Goal: Transaction & Acquisition: Purchase product/service

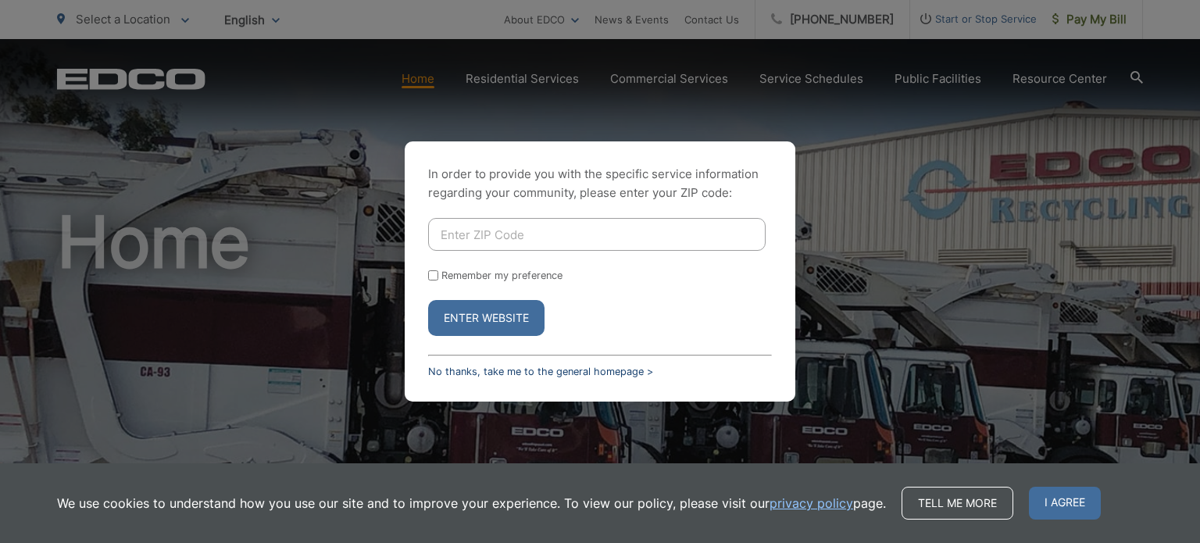
click at [449, 370] on link "No thanks, take me to the general homepage >" at bounding box center [540, 372] width 225 height 12
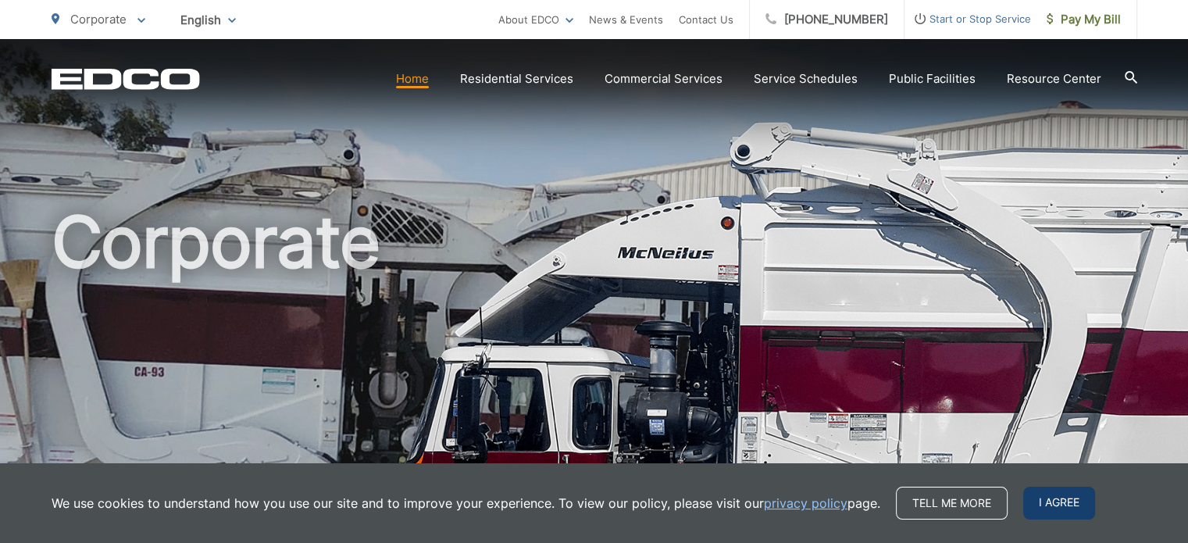
click at [1062, 502] on span "I agree" at bounding box center [1059, 503] width 72 height 33
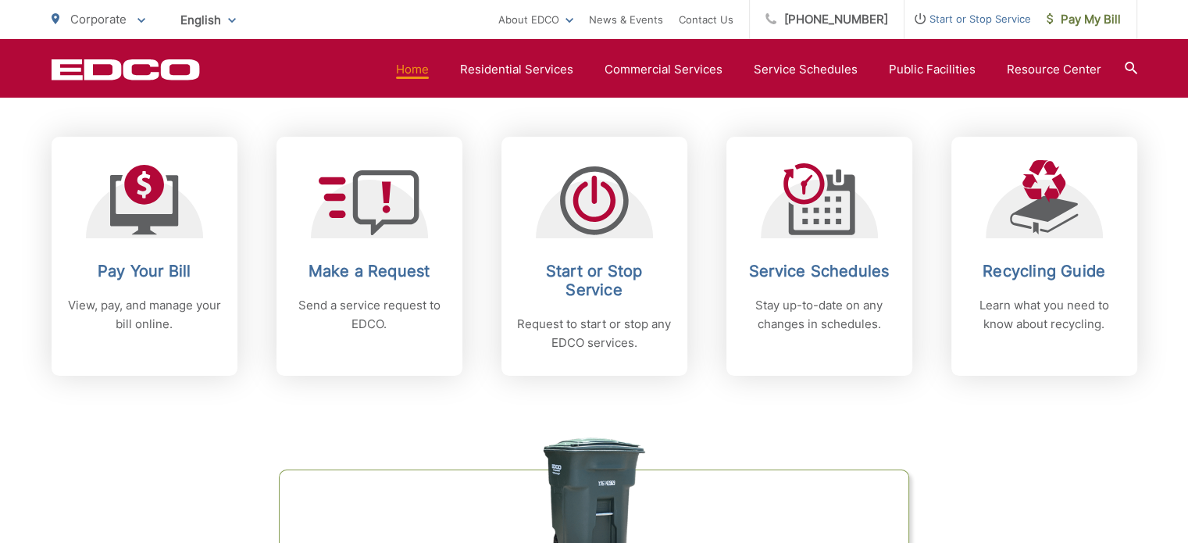
scroll to position [642, 0]
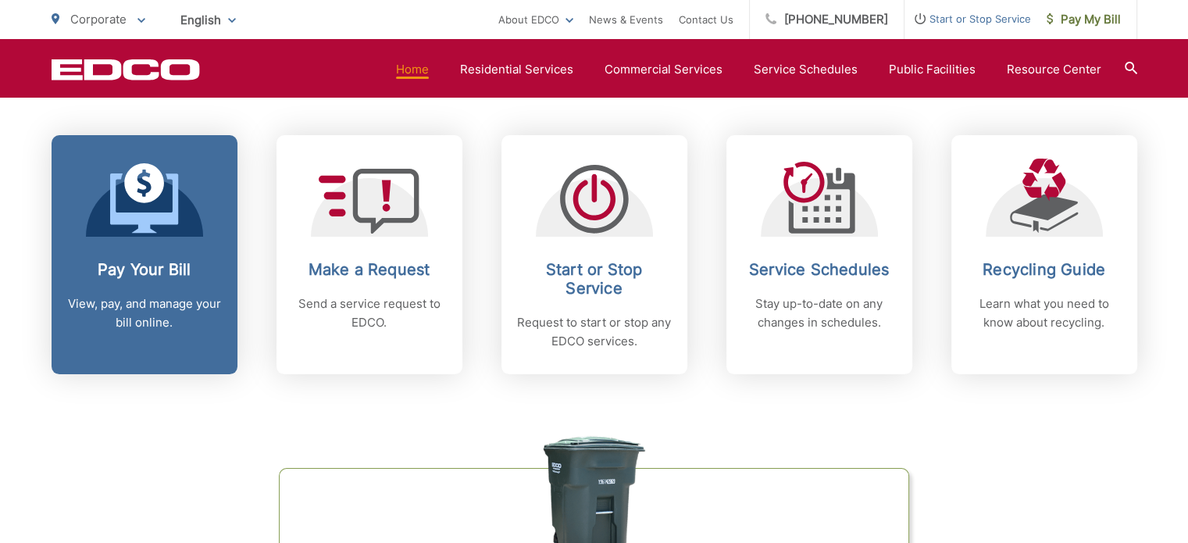
click at [153, 265] on h2 "Pay Your Bill" at bounding box center [144, 269] width 155 height 19
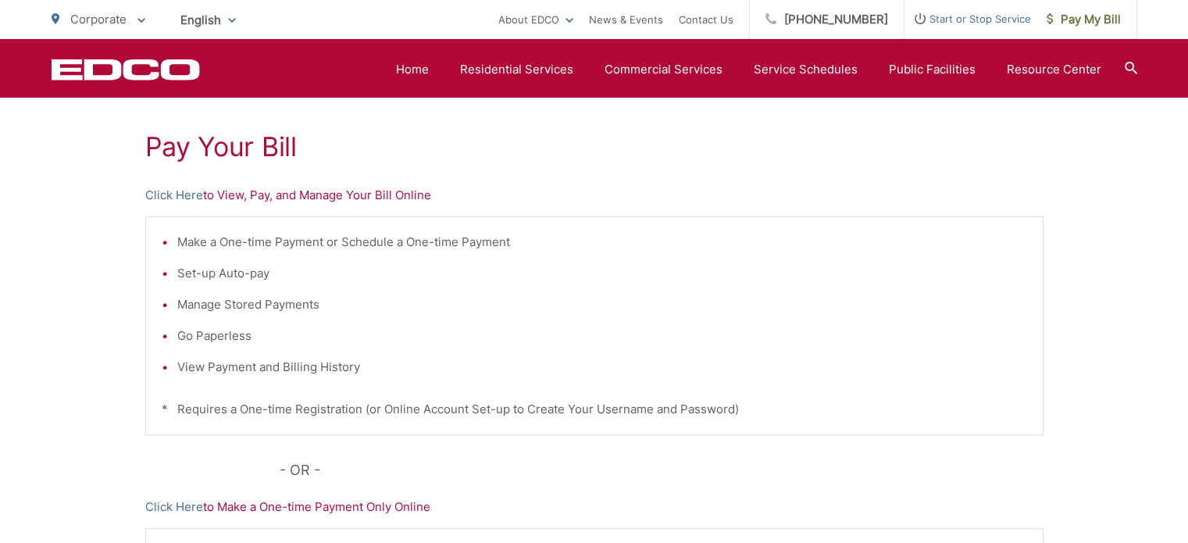
scroll to position [271, 0]
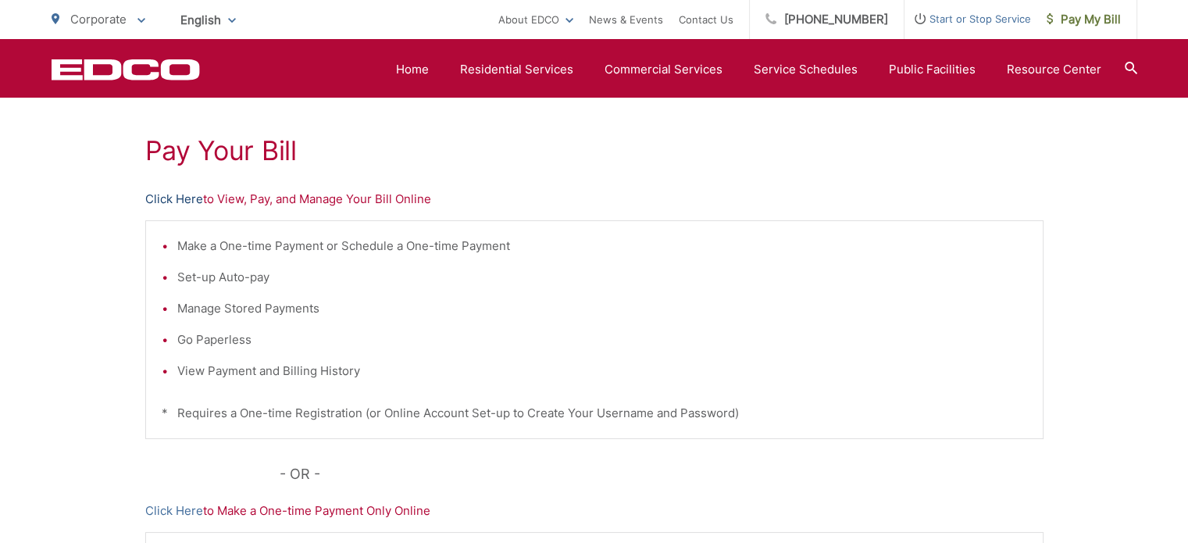
click at [180, 195] on link "Click Here" at bounding box center [174, 199] width 58 height 19
